Goal: Use online tool/utility: Utilize a website feature to perform a specific function

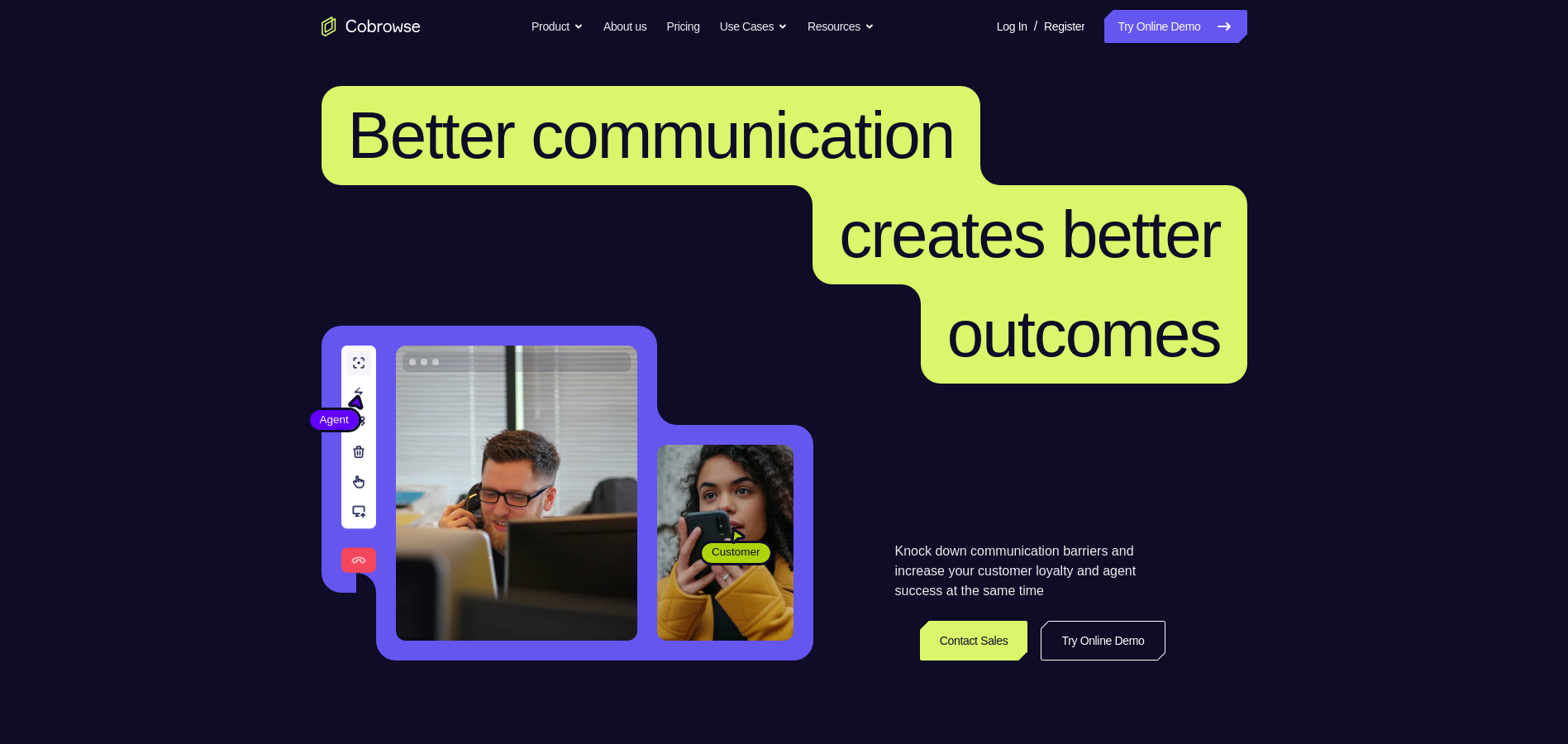
click at [1164, 23] on link "Try Online Demo" at bounding box center [1175, 26] width 142 height 33
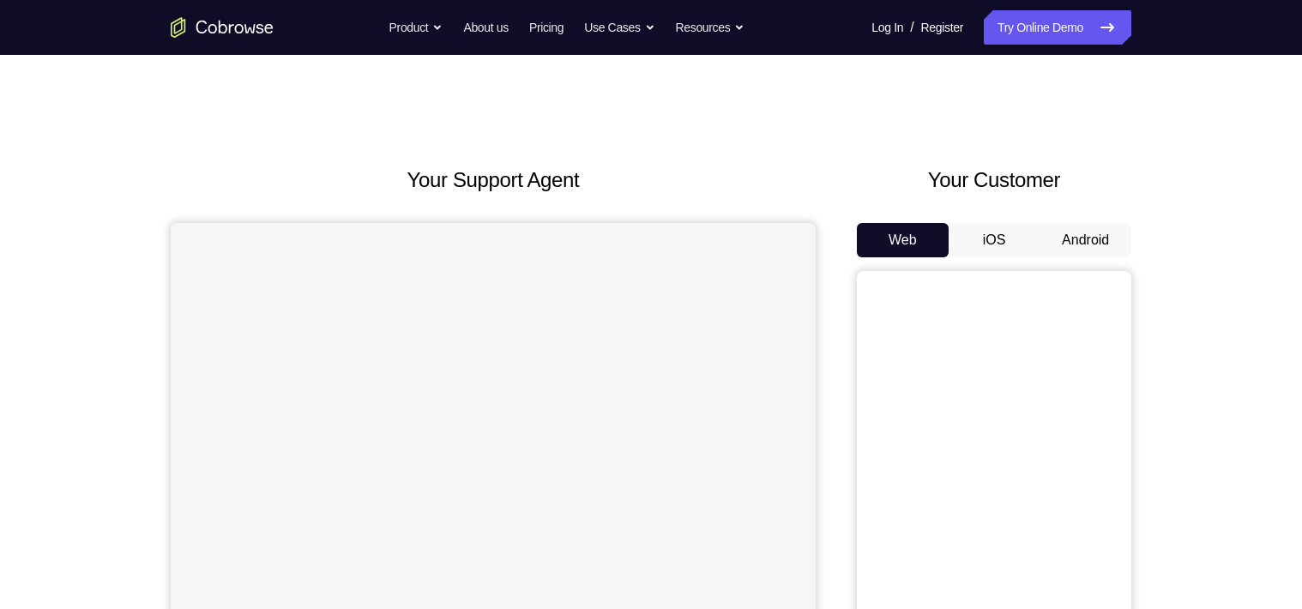
click at [1086, 244] on button "Android" at bounding box center [1085, 240] width 92 height 34
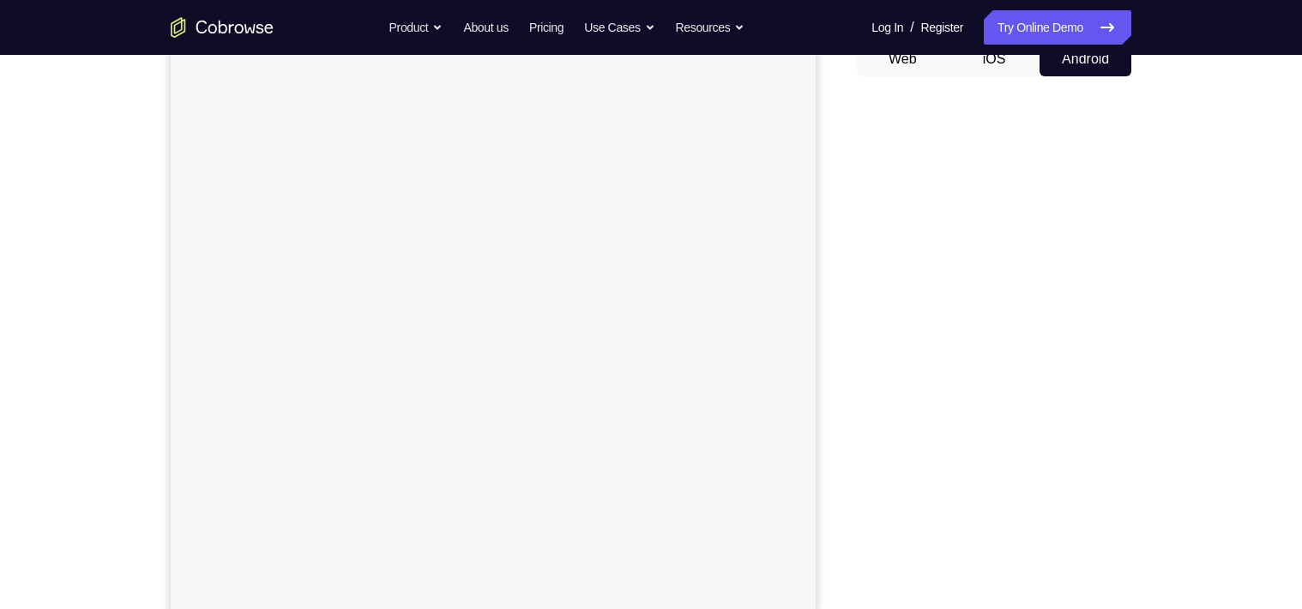
scroll to position [206, 0]
